Goal: Task Accomplishment & Management: Use online tool/utility

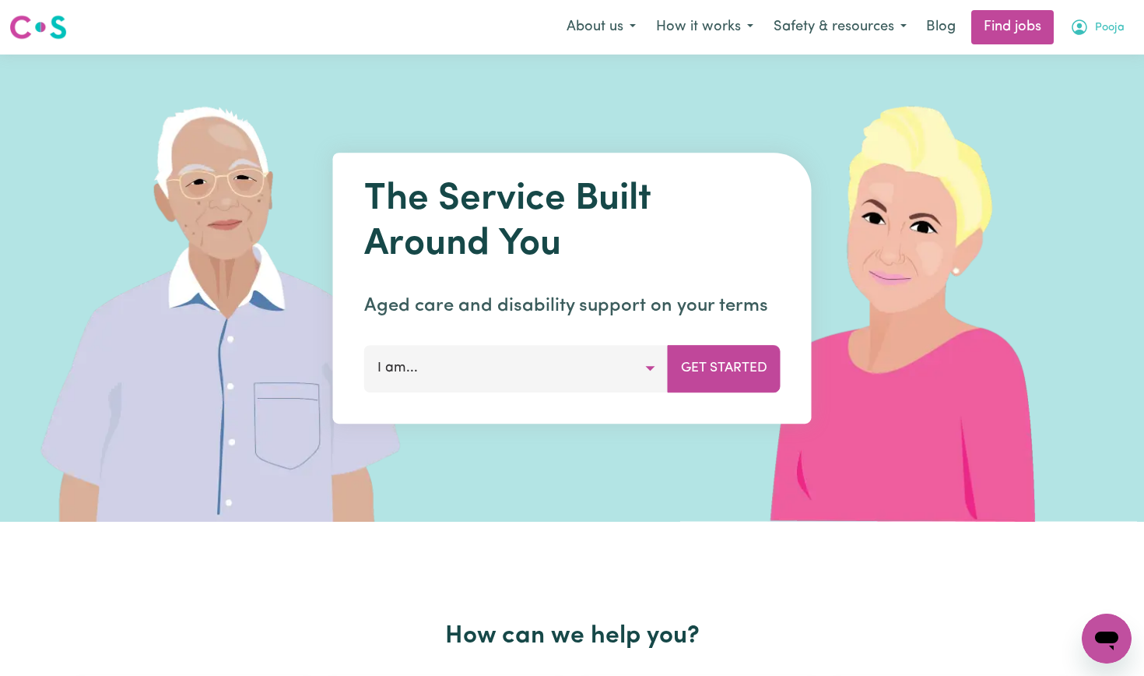
click at [1094, 34] on button "Pooja" at bounding box center [1097, 27] width 75 height 33
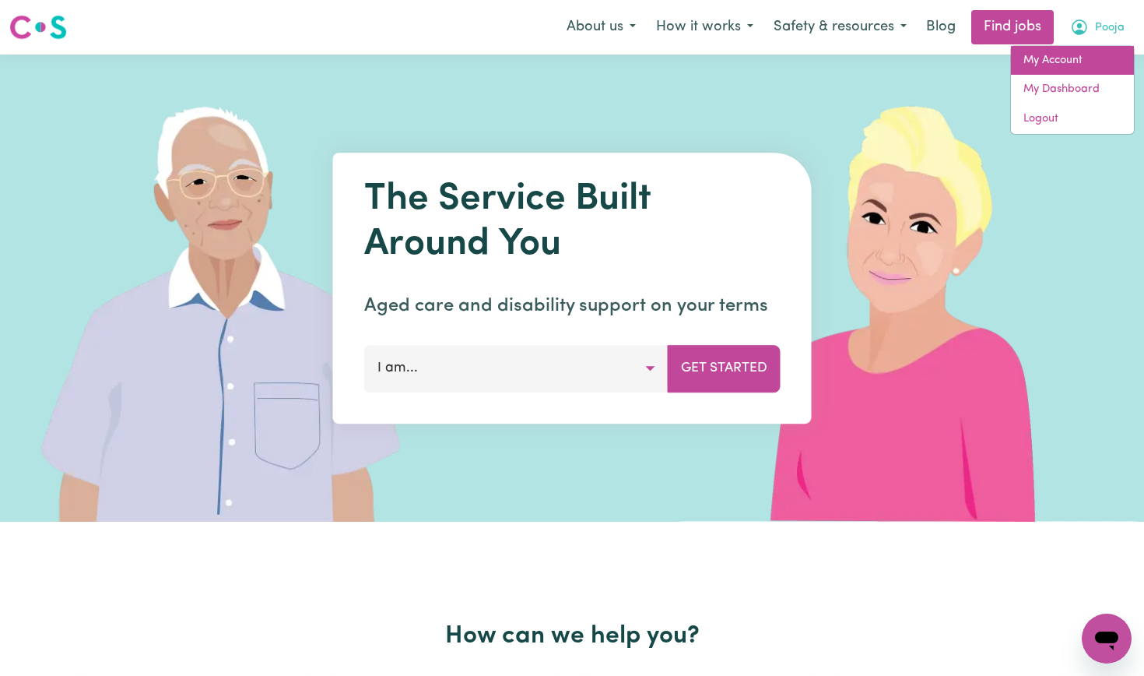
click at [1056, 64] on link "My Account" at bounding box center [1072, 61] width 123 height 30
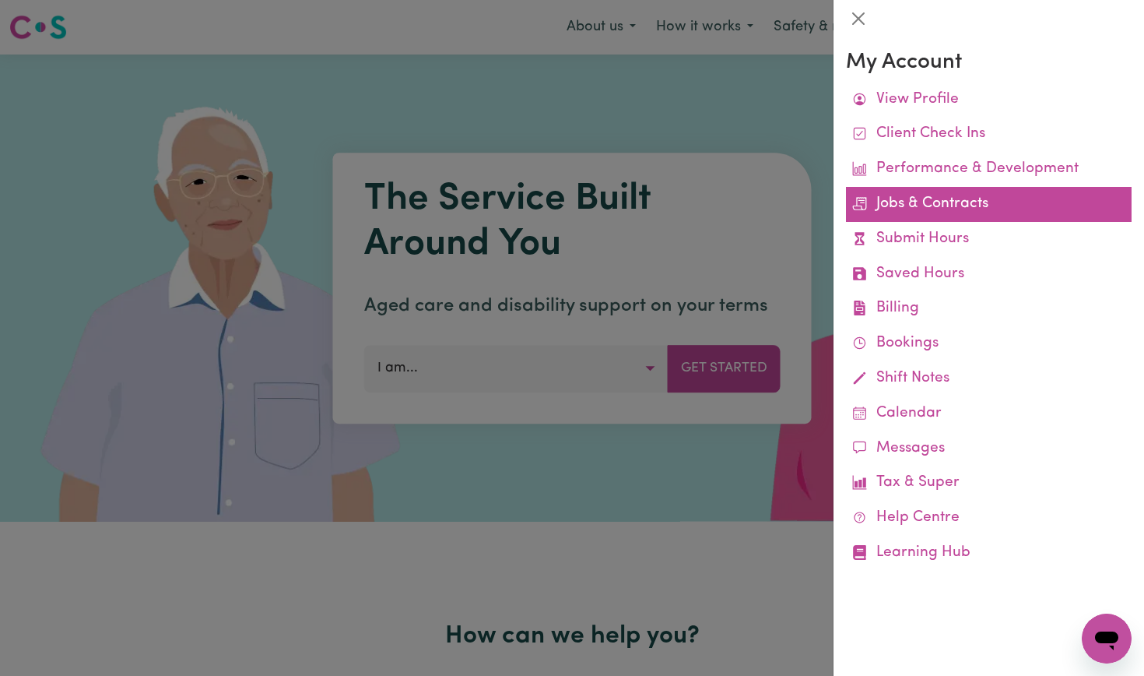
click at [892, 208] on link "Jobs & Contracts" at bounding box center [989, 204] width 286 height 35
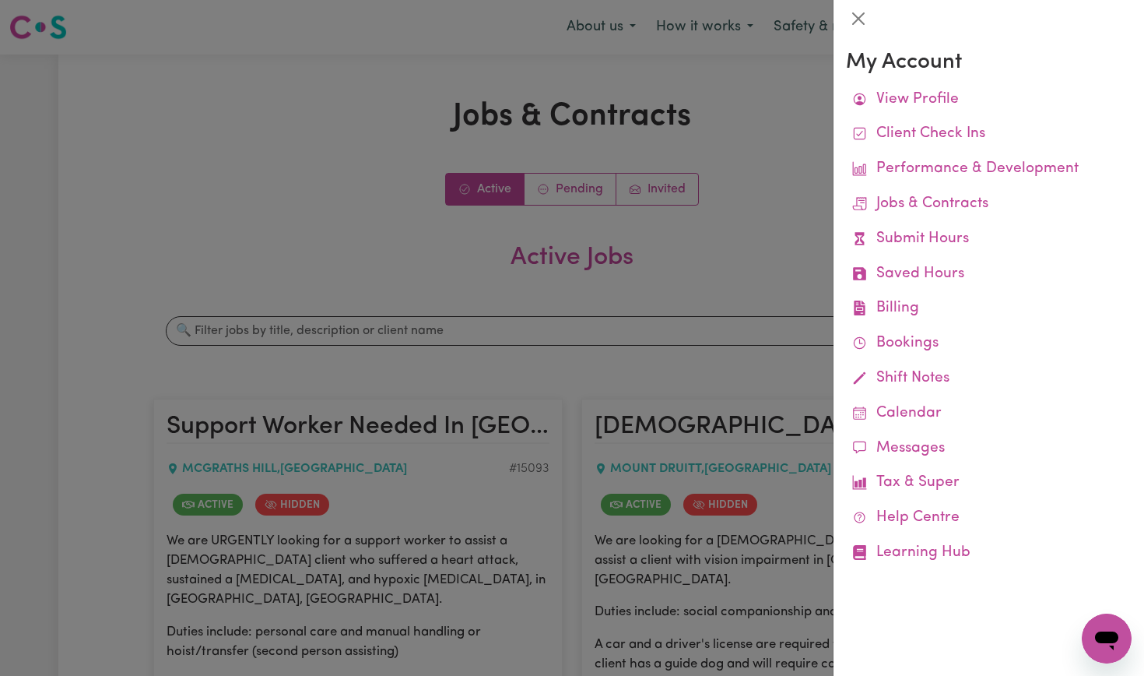
click at [661, 289] on div at bounding box center [572, 338] width 1144 height 676
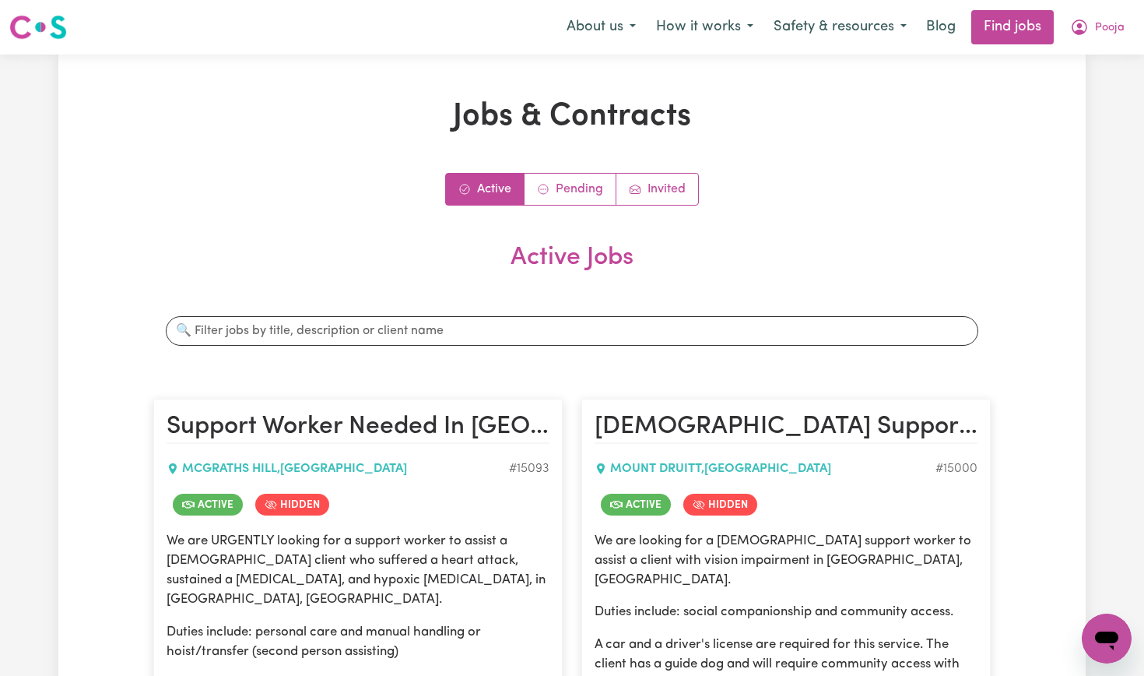
click at [35, 25] on img at bounding box center [38, 27] width 58 height 28
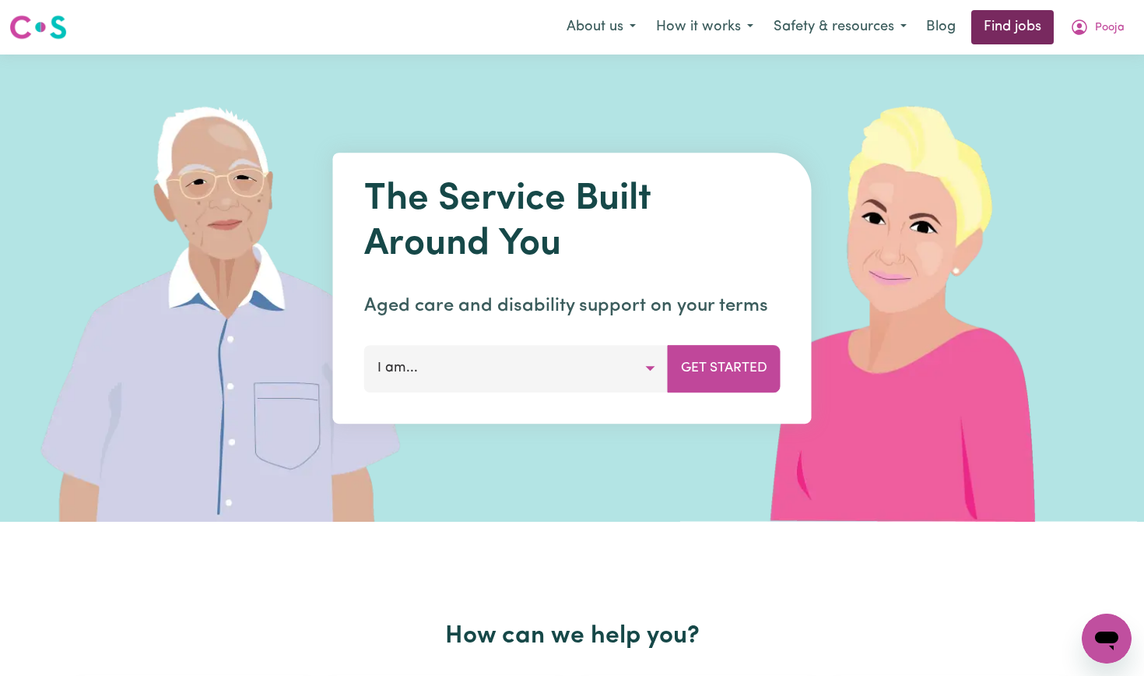
click at [1018, 32] on link "Find jobs" at bounding box center [1012, 27] width 83 height 34
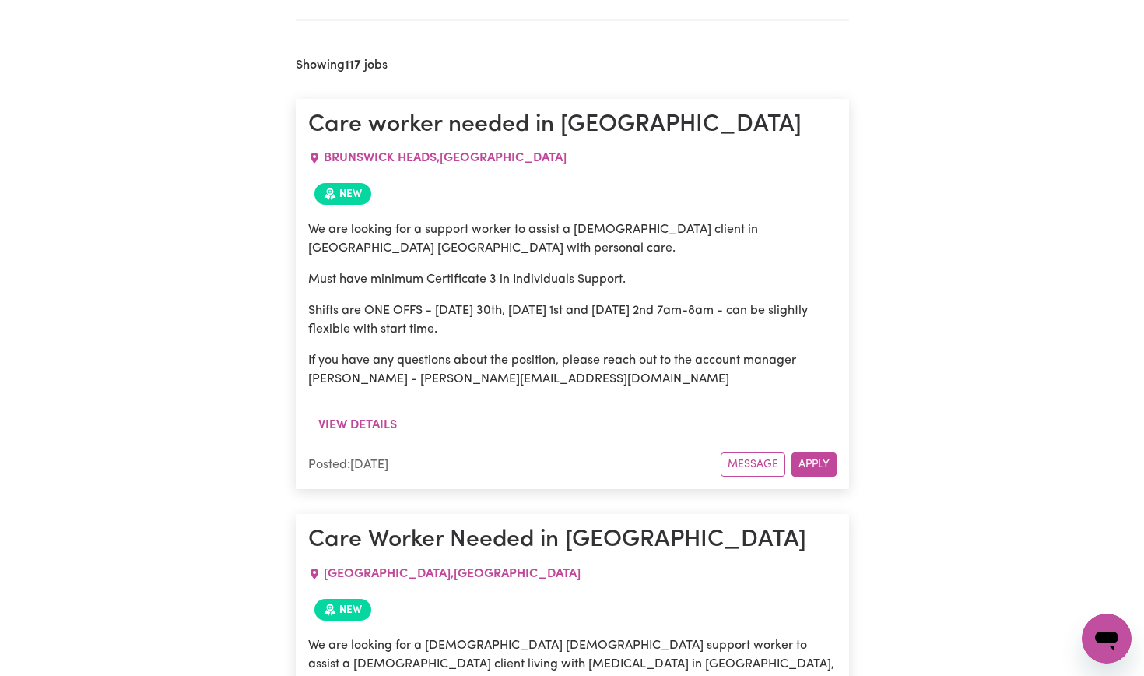
scroll to position [626, 0]
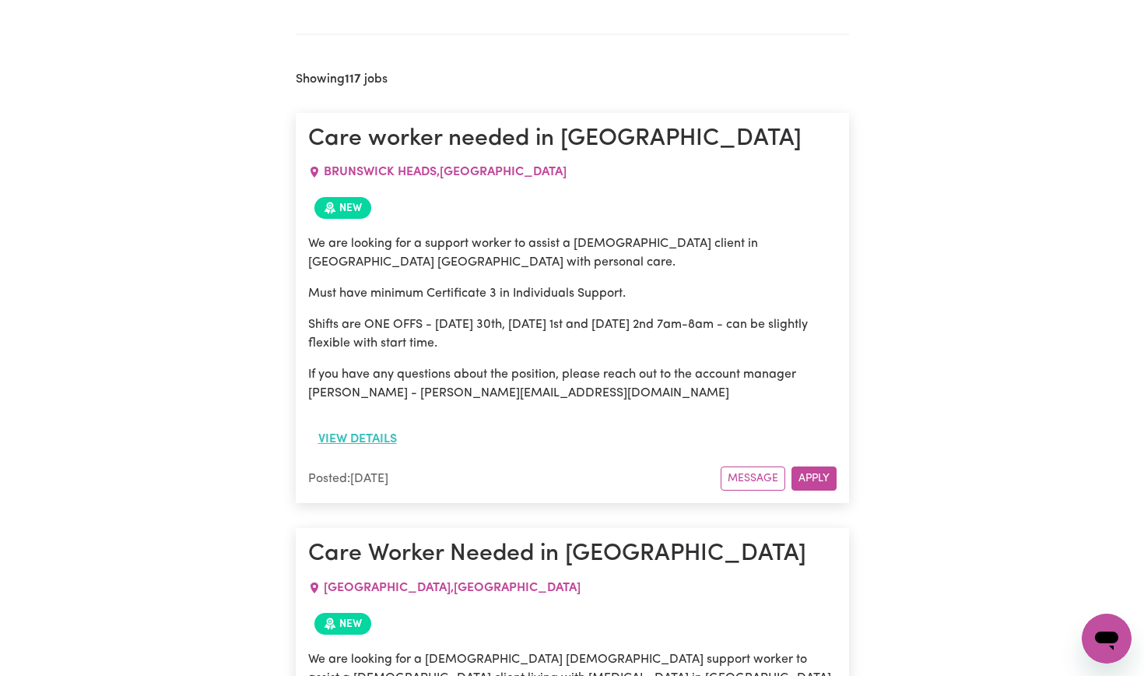
click at [372, 439] on button "View details" at bounding box center [357, 439] width 99 height 30
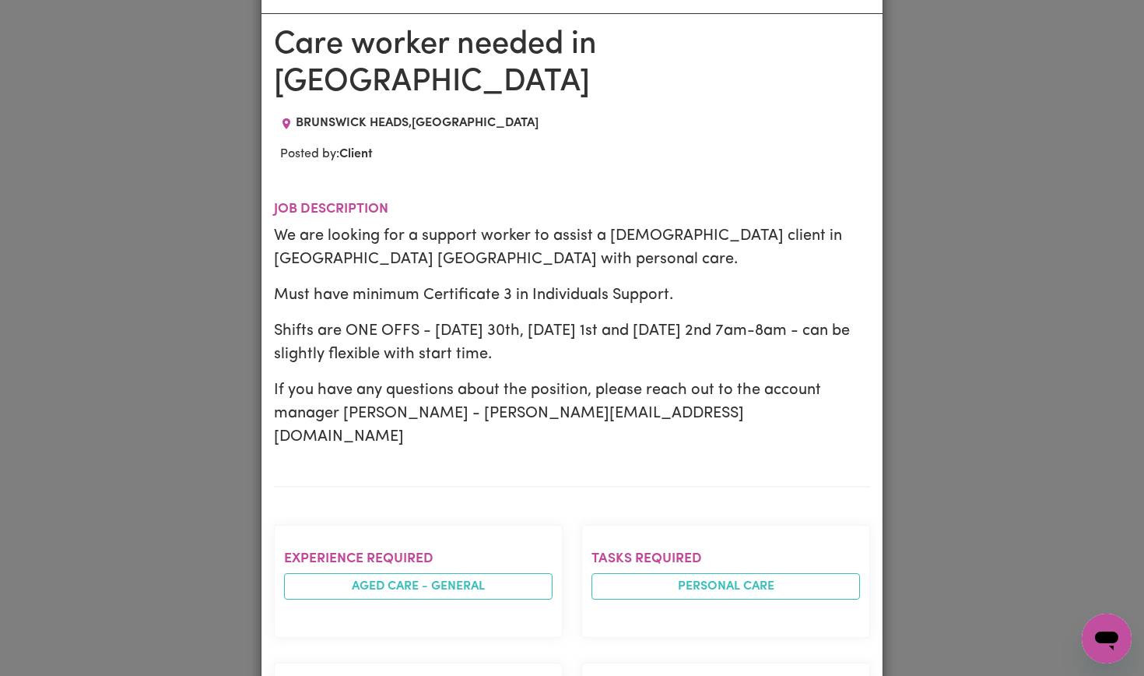
scroll to position [0, 0]
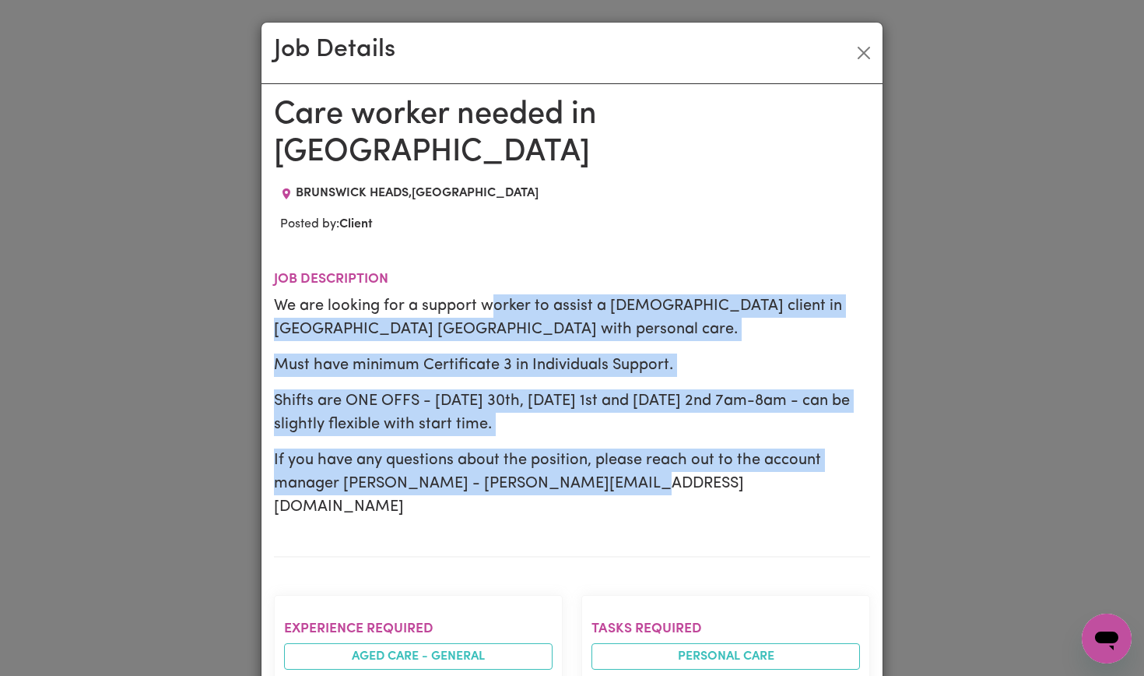
drag, startPoint x: 637, startPoint y: 445, endPoint x: 502, endPoint y: 259, distance: 229.7
click at [499, 294] on div "We are looking for a support worker to assist a [DEMOGRAPHIC_DATA] client in [G…" at bounding box center [572, 406] width 596 height 224
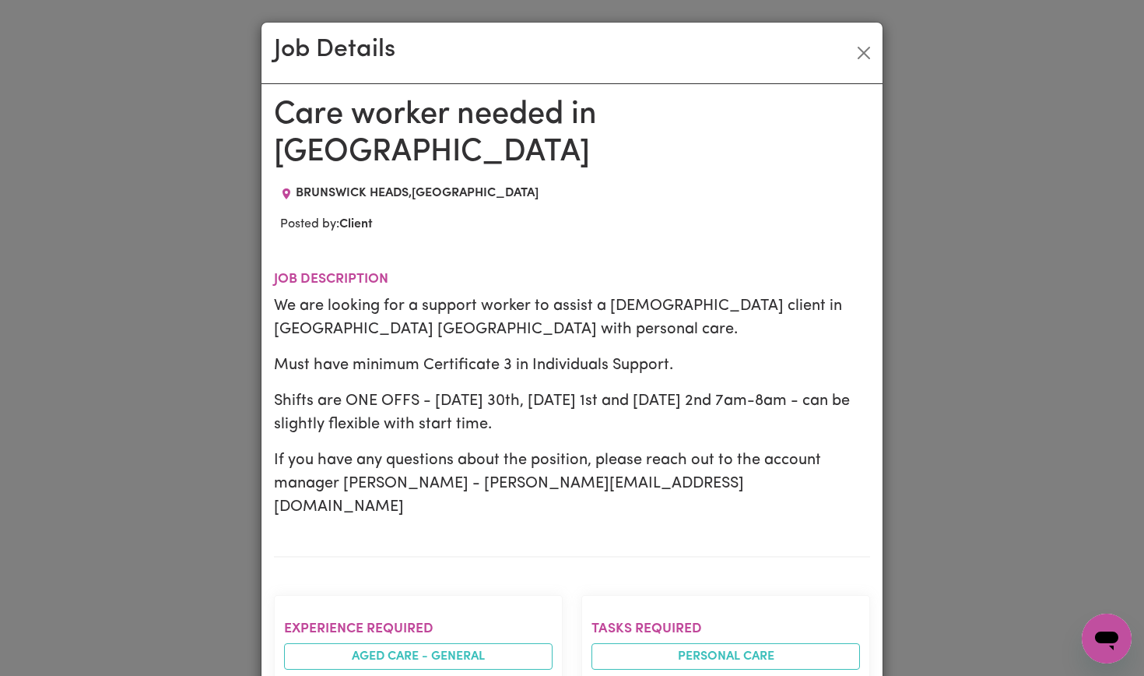
click at [487, 246] on section "Job description We are looking for a support worker to assist a [DEMOGRAPHIC_DA…" at bounding box center [572, 401] width 596 height 311
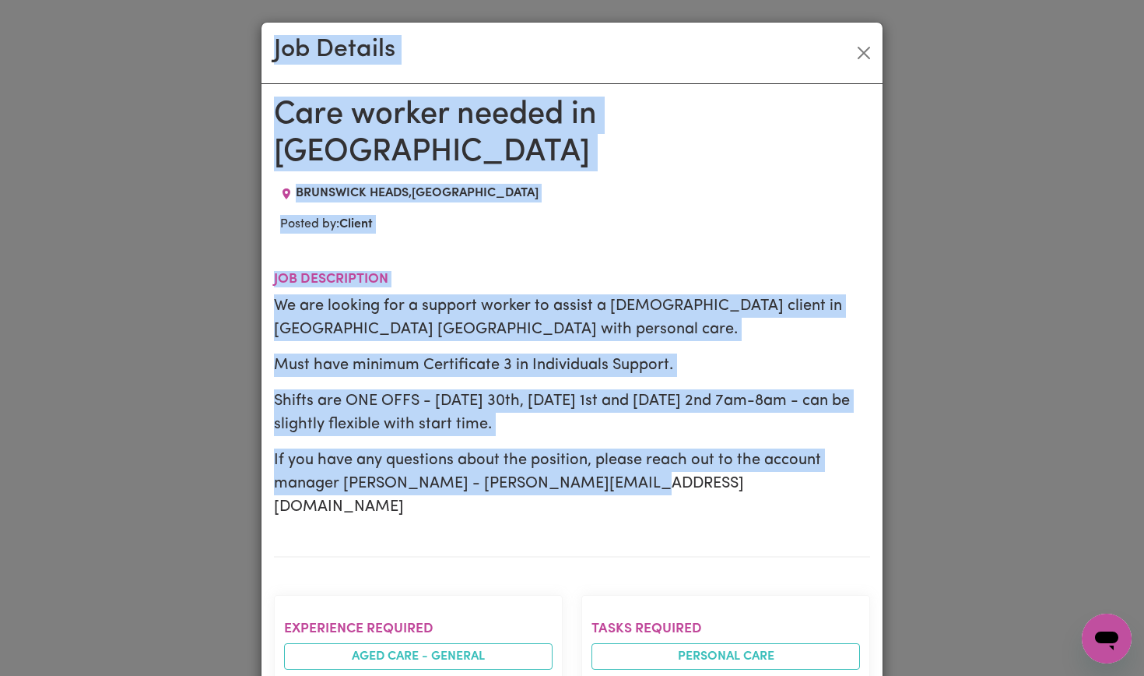
drag, startPoint x: 271, startPoint y: 44, endPoint x: 504, endPoint y: 473, distance: 488.7
click at [504, 474] on div "Job Details Care worker needed in [GEOGRAPHIC_DATA] , [GEOGRAPHIC_DATA] Posted …" at bounding box center [572, 685] width 623 height 1326
click at [486, 488] on section "Job description We are looking for a support worker to assist a [DEMOGRAPHIC_DA…" at bounding box center [572, 401] width 596 height 311
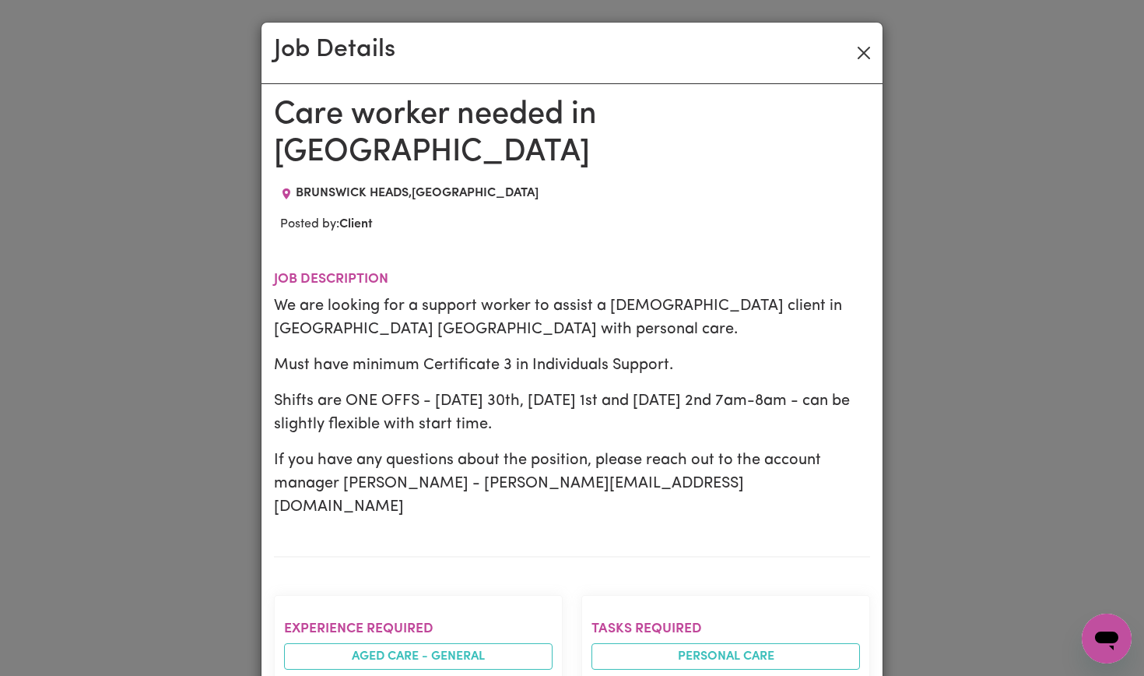
click at [862, 54] on button "Close" at bounding box center [864, 52] width 25 height 25
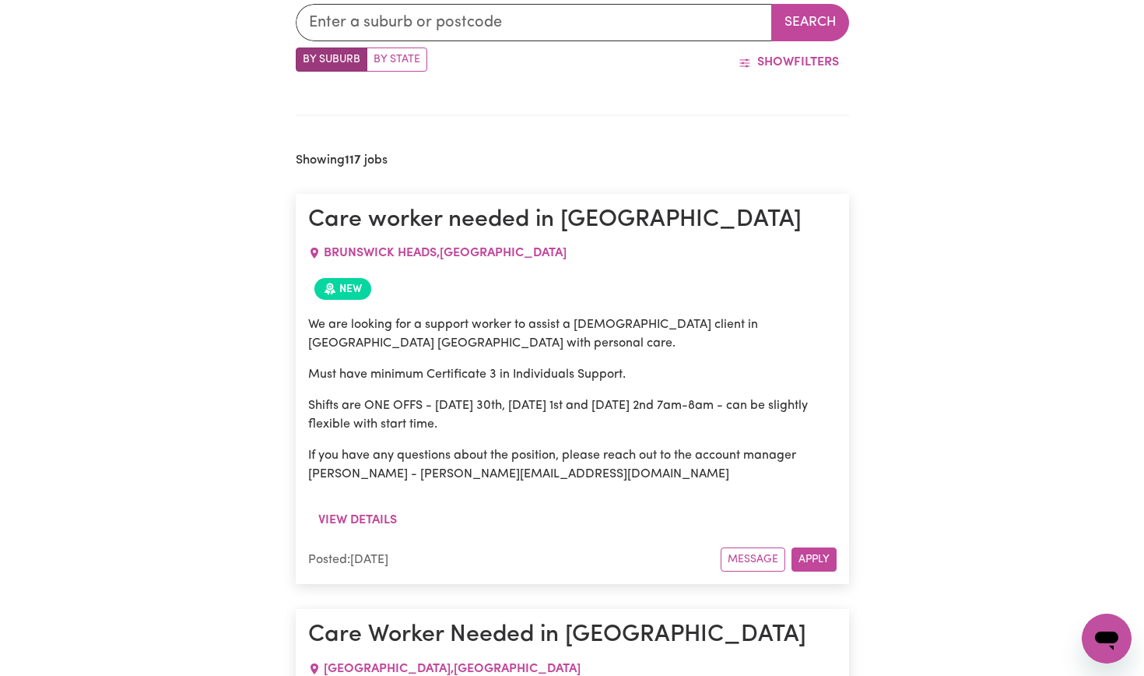
scroll to position [518, 0]
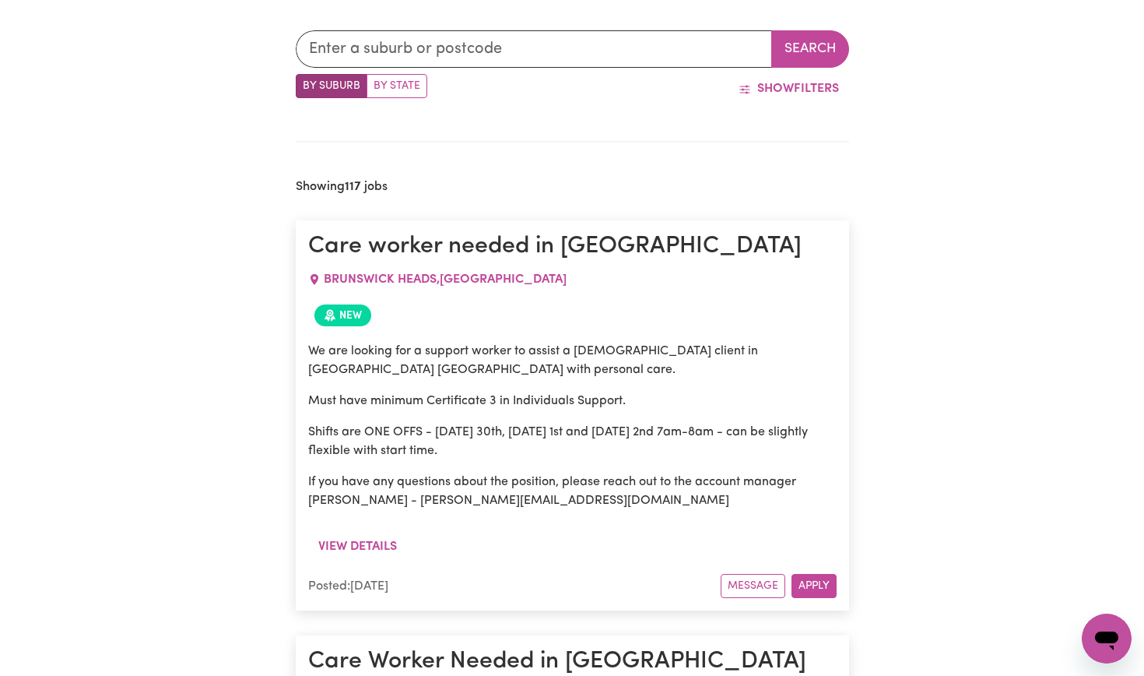
click at [408, 86] on label "By State" at bounding box center [397, 86] width 61 height 24
click at [306, 84] on input "By State" at bounding box center [301, 79] width 10 height 10
radio input "true"
click at [325, 83] on label "By Suburb" at bounding box center [332, 86] width 72 height 24
click at [306, 83] on input "By Suburb" at bounding box center [301, 79] width 10 height 10
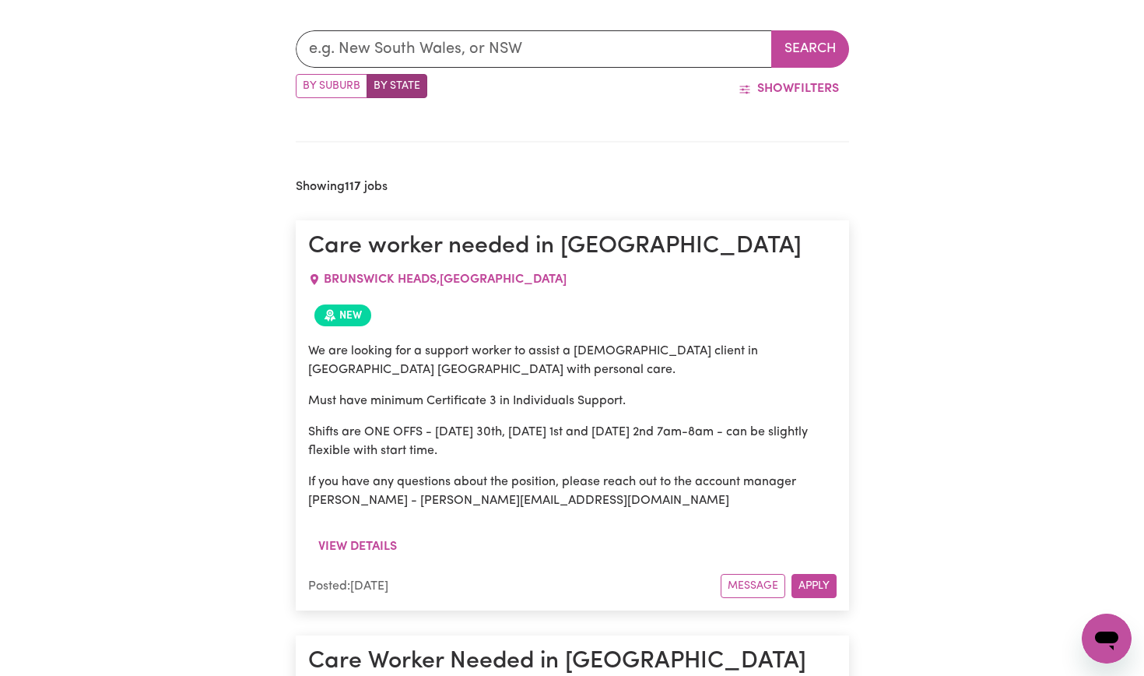
radio input "true"
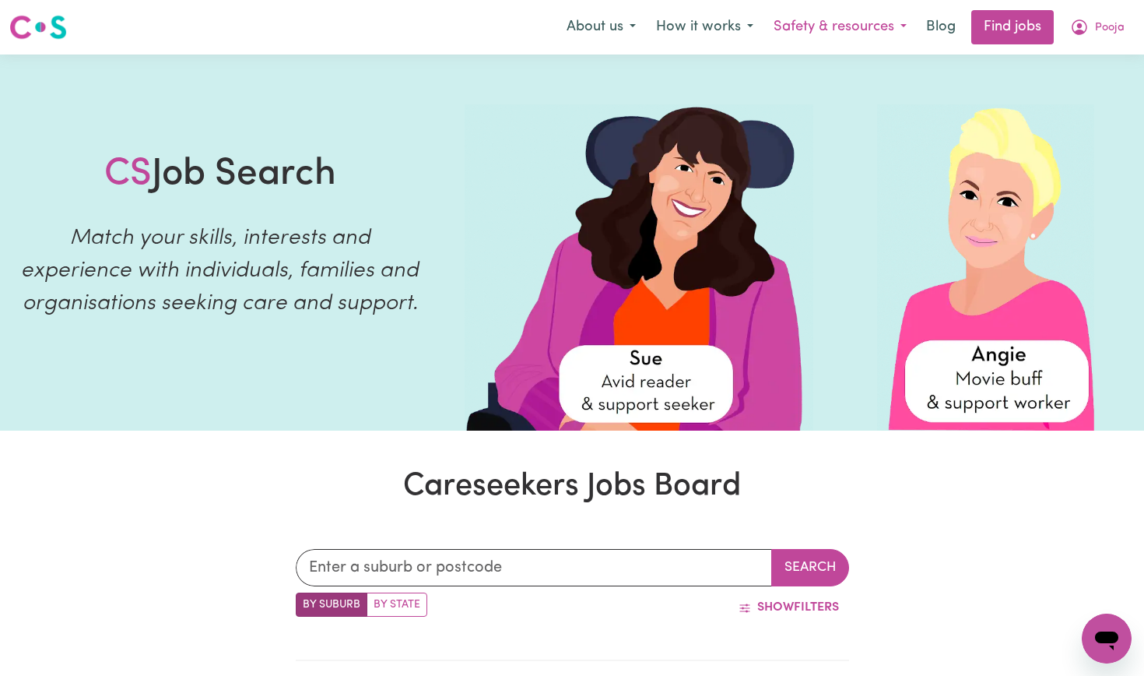
scroll to position [0, 0]
click at [364, 560] on input "text" at bounding box center [534, 567] width 476 height 37
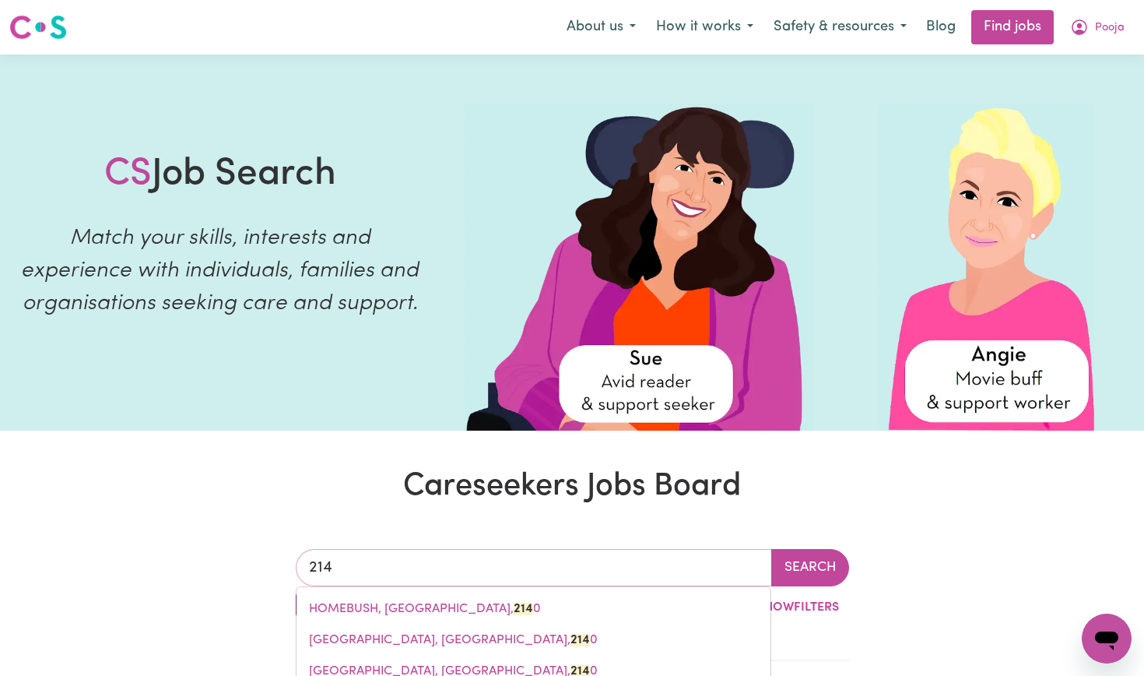
type input "2148"
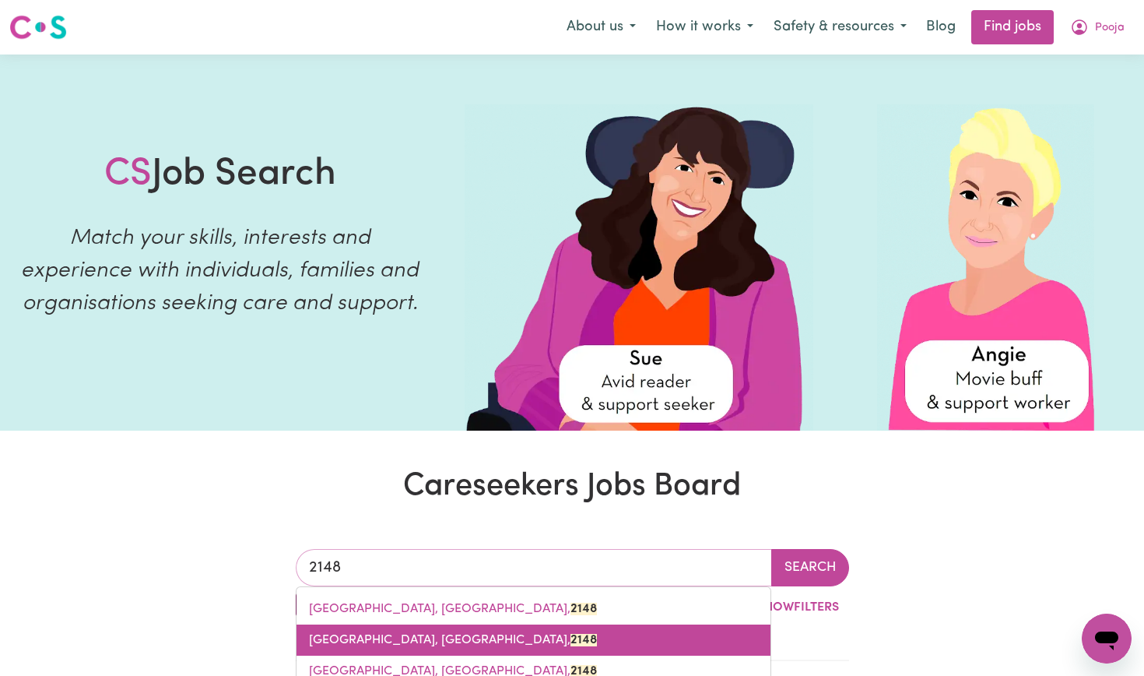
click at [428, 631] on link "[GEOGRAPHIC_DATA], [GEOGRAPHIC_DATA], 2148" at bounding box center [534, 639] width 474 height 31
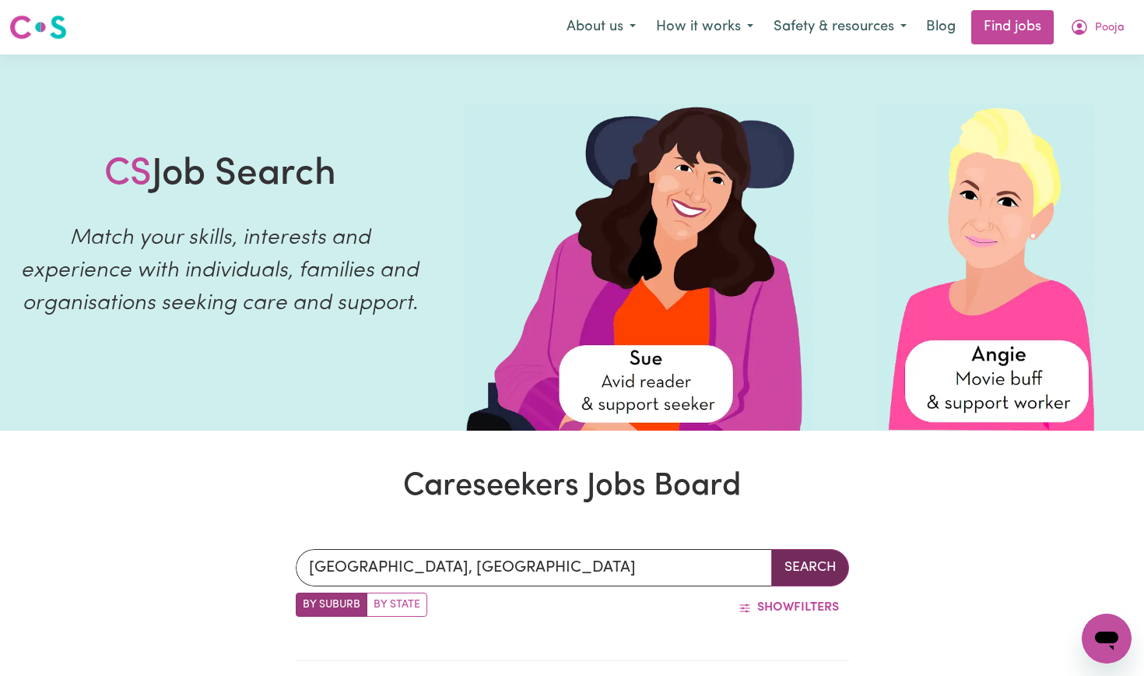
click at [804, 578] on button "Search" at bounding box center [810, 567] width 78 height 37
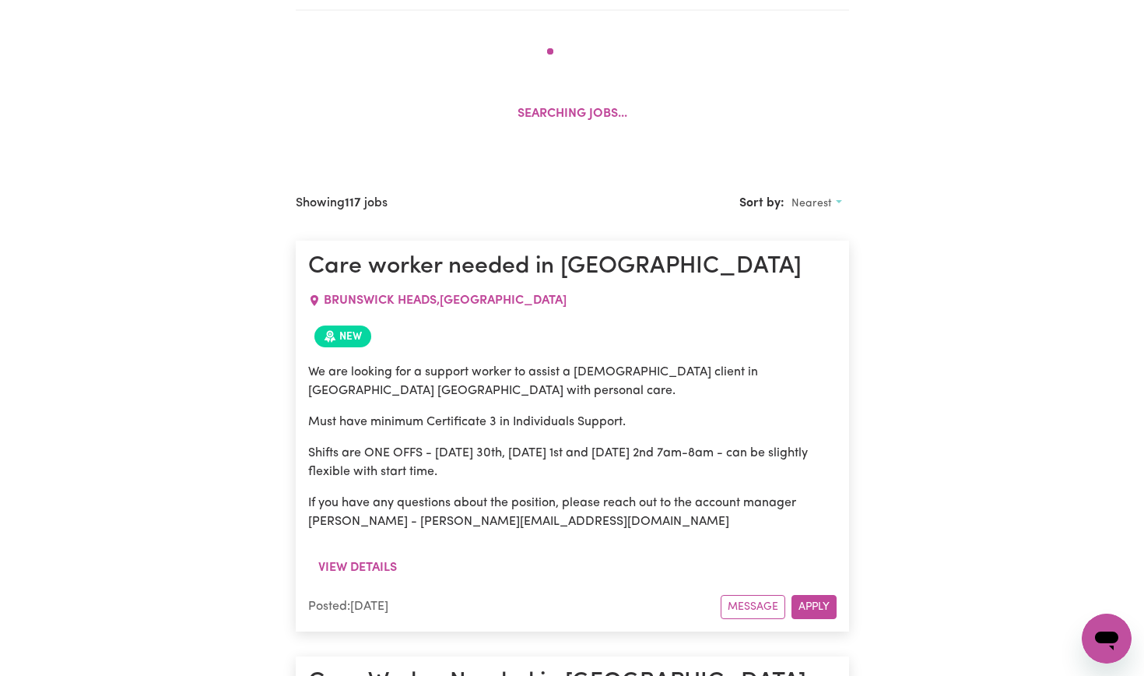
scroll to position [659, 0]
